Goal: Information Seeking & Learning: Learn about a topic

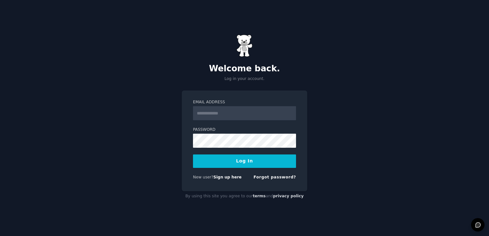
type input "**********"
click at [193, 154] on button "Log In" at bounding box center [244, 160] width 103 height 13
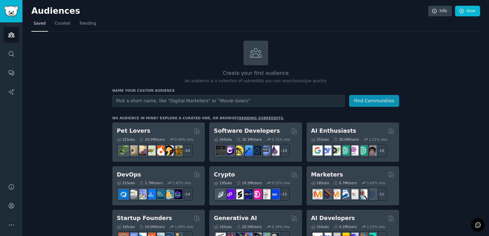
click at [193, 66] on div "Create your first audience An audience is a collection of subreddits you can se…" at bounding box center [255, 62] width 286 height 43
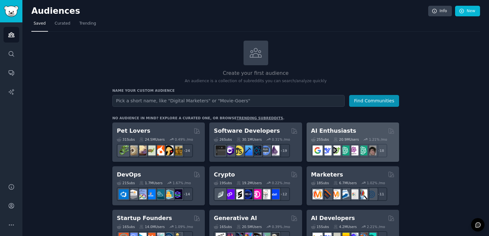
click at [339, 133] on h2 "AI Enthusiasts" at bounding box center [333, 131] width 45 height 8
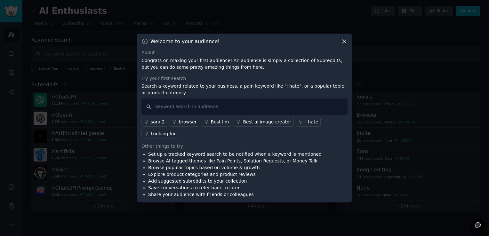
click at [343, 45] on icon at bounding box center [344, 41] width 7 height 7
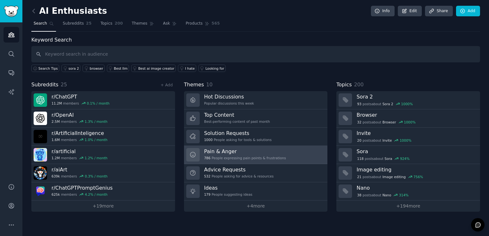
click at [272, 150] on h3 "Pain & Anger" at bounding box center [245, 151] width 82 height 7
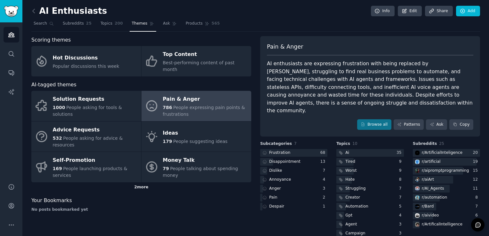
scroll to position [3, 0]
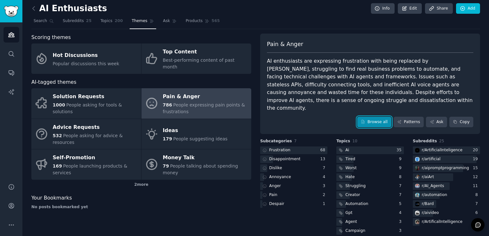
click at [373, 117] on link "Browse all" at bounding box center [374, 122] width 34 height 11
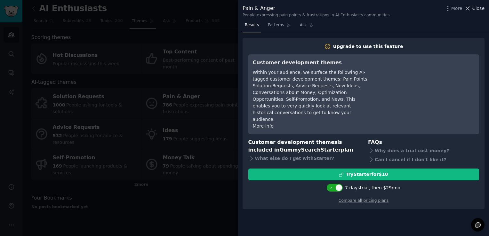
click at [473, 10] on span "Close" at bounding box center [478, 8] width 12 height 7
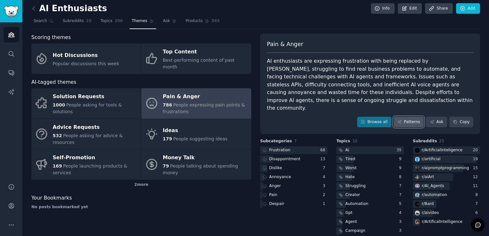
click at [406, 117] on link "Patterns" at bounding box center [408, 122] width 30 height 11
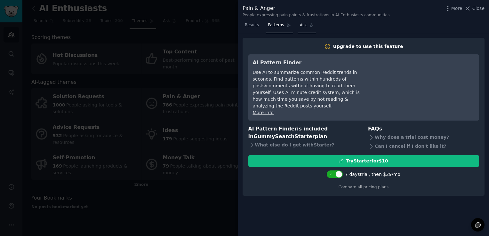
click at [298, 28] on link "Ask" at bounding box center [306, 26] width 18 height 13
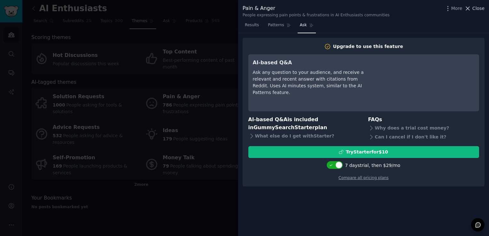
click at [475, 5] on span "Close" at bounding box center [478, 8] width 12 height 7
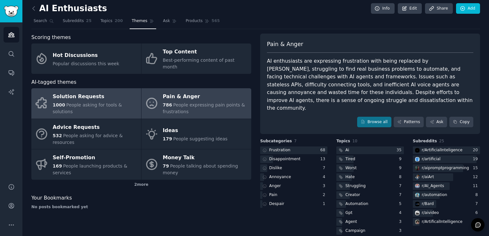
click at [79, 102] on span "People asking for tools & solutions" at bounding box center [87, 108] width 69 height 12
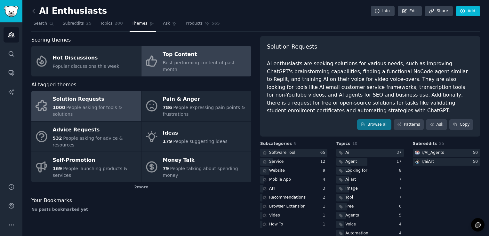
click at [203, 57] on div "Top Content" at bounding box center [205, 55] width 85 height 10
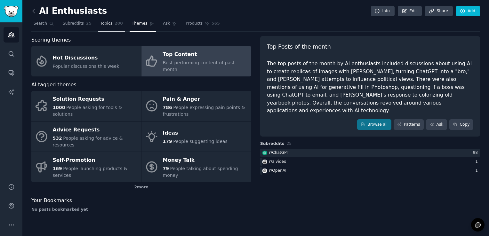
click at [114, 22] on span "200" at bounding box center [118, 24] width 8 height 6
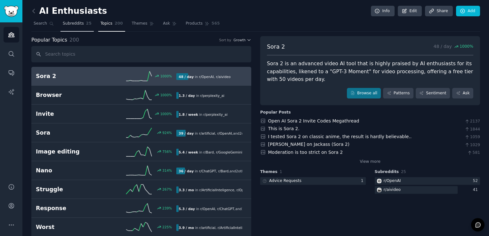
click at [75, 23] on span "Subreddits" at bounding box center [73, 24] width 21 height 6
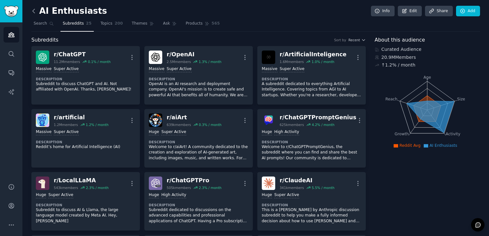
click at [33, 12] on icon at bounding box center [34, 11] width 2 height 4
